Goal: Task Accomplishment & Management: Use online tool/utility

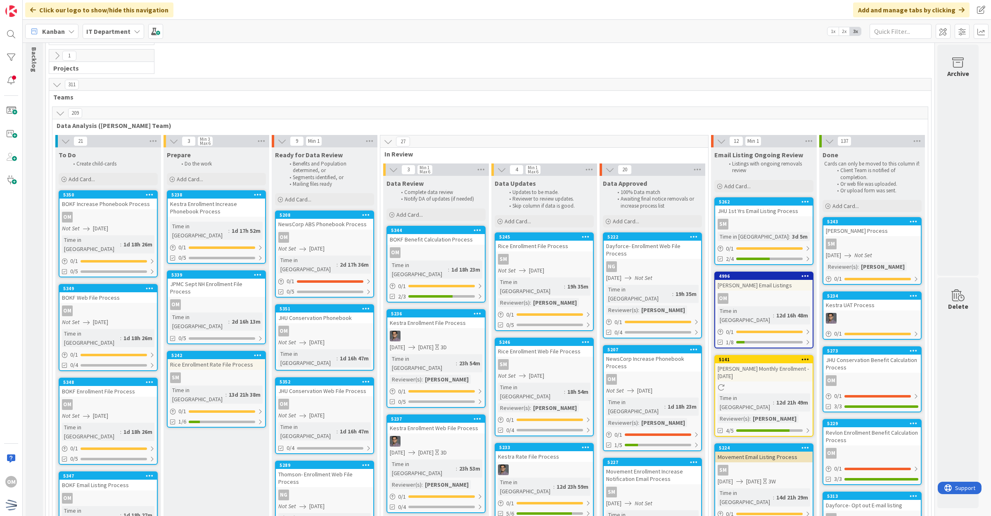
scroll to position [52, 0]
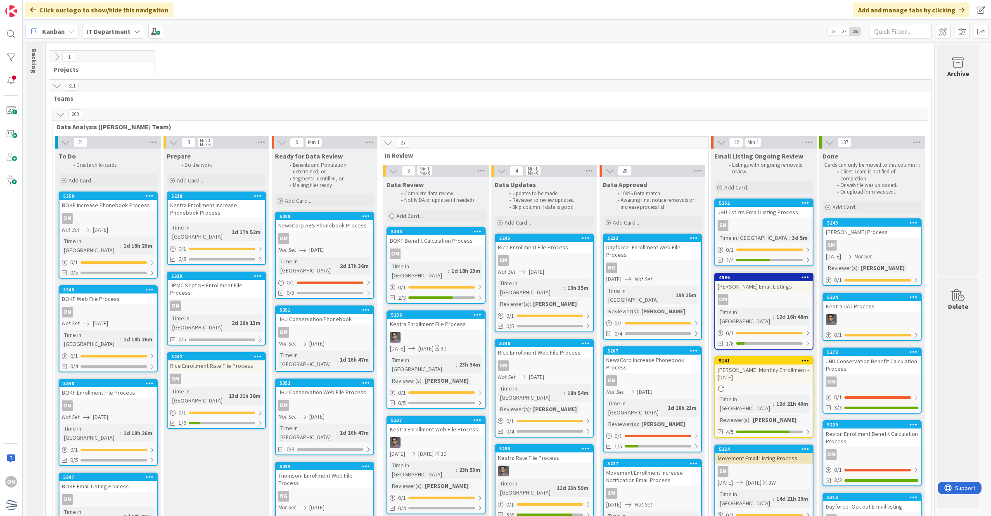
click at [252, 301] on div "OM" at bounding box center [216, 306] width 97 height 11
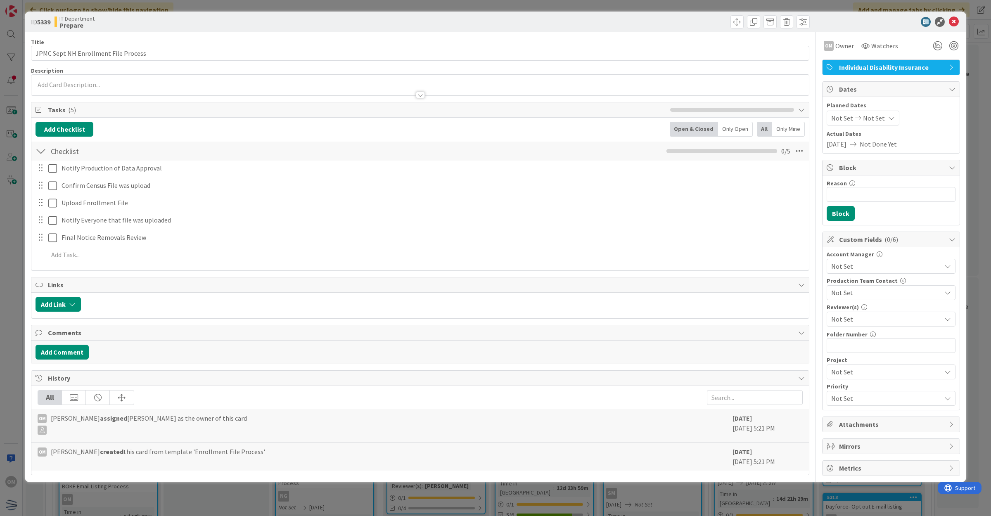
click at [888, 119] on icon at bounding box center [891, 118] width 7 height 7
click at [844, 299] on div "9 AM America/New_York" at bounding box center [893, 301] width 116 height 27
click at [837, 296] on icon at bounding box center [839, 296] width 9 height 10
click at [867, 294] on input "10/09/2025" at bounding box center [870, 295] width 45 height 15
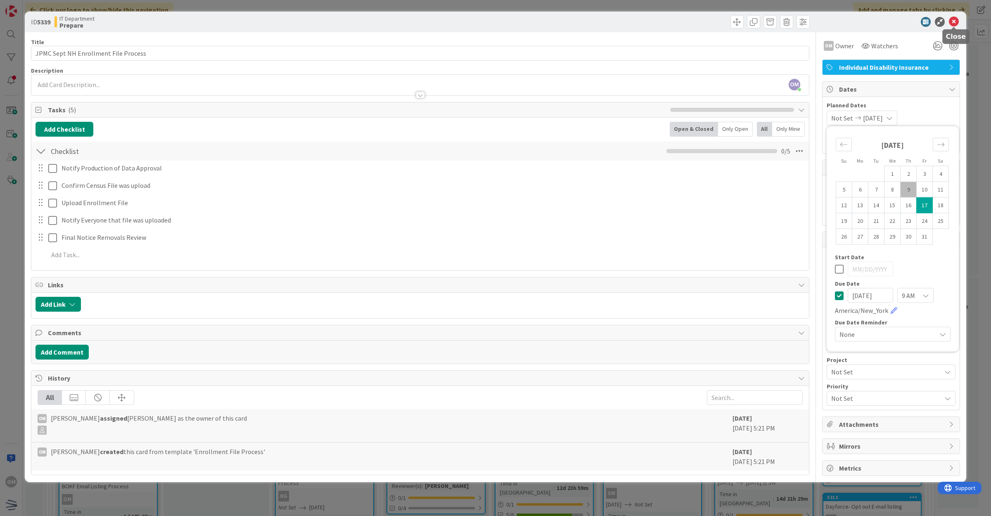
type input "[DATE]"
click at [953, 19] on icon at bounding box center [954, 22] width 10 height 10
